Goal: Find contact information: Find contact information

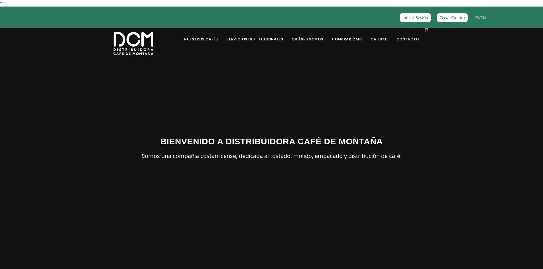
click at [406, 36] on link "Contacto" at bounding box center [407, 34] width 29 height 13
